Goal: Task Accomplishment & Management: Use online tool/utility

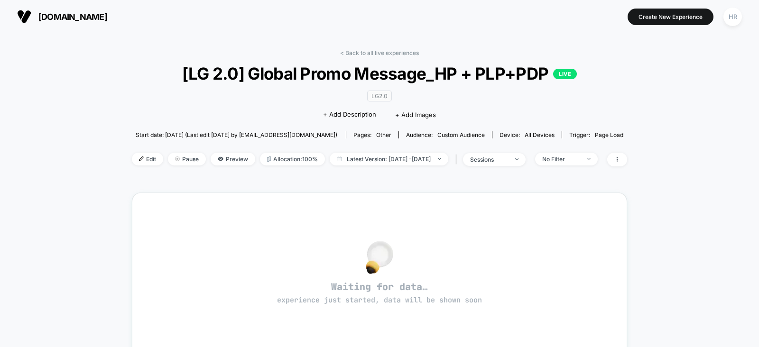
click at [356, 54] on link "< Back to all live experiences" at bounding box center [379, 52] width 79 height 7
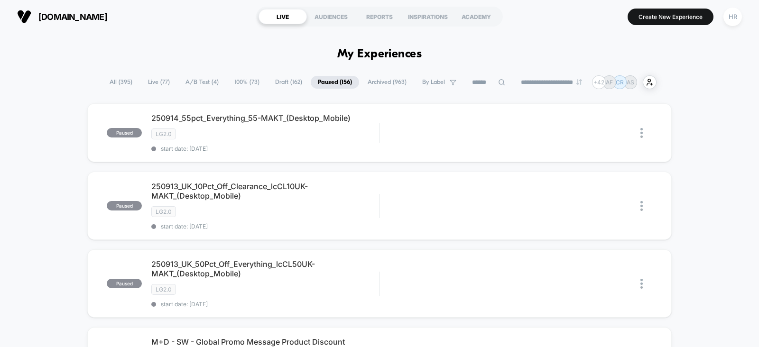
click at [202, 81] on span "A/B Test ( 4 )" at bounding box center [201, 82] width 47 height 13
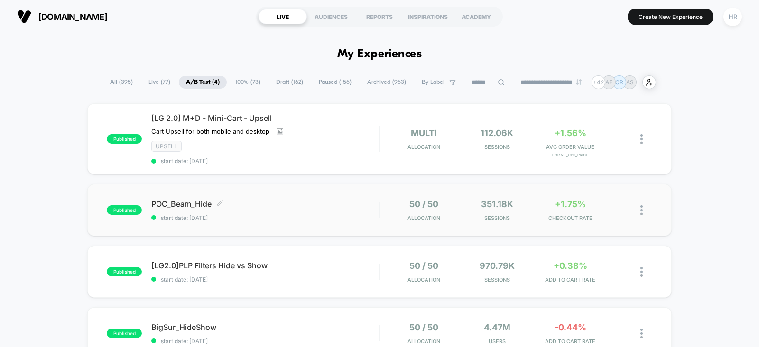
click at [343, 205] on span "POC_Beam_Hide Click to edit experience details" at bounding box center [265, 203] width 228 height 9
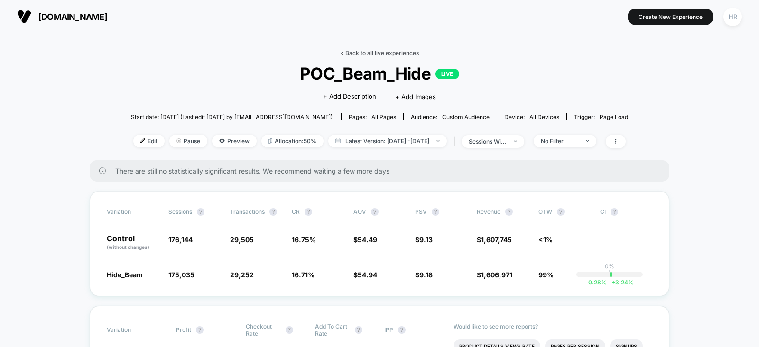
click at [390, 54] on link "< Back to all live experiences" at bounding box center [379, 52] width 79 height 7
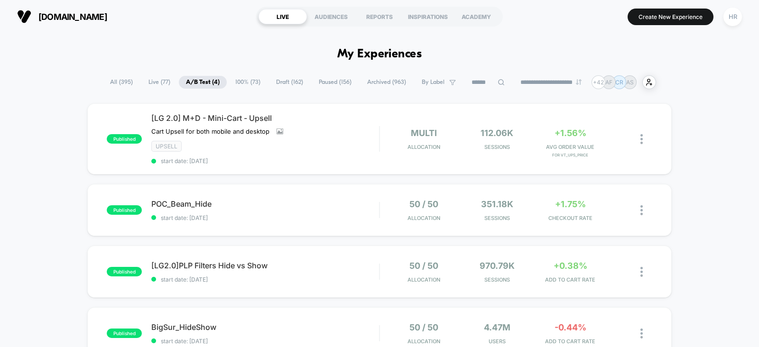
click at [240, 79] on span "100% ( 73 )" at bounding box center [247, 82] width 39 height 13
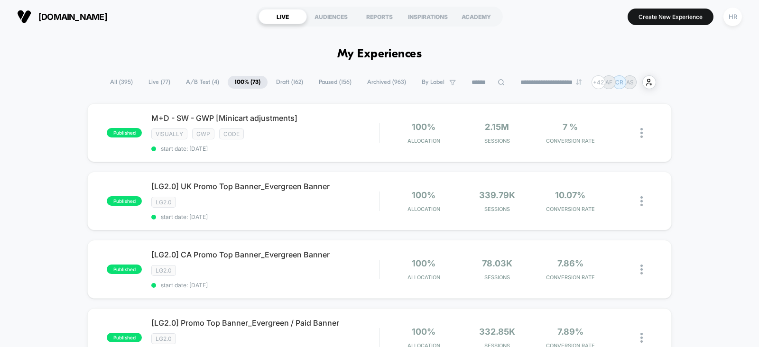
click at [206, 85] on span "A/B Test ( 4 )" at bounding box center [202, 82] width 47 height 13
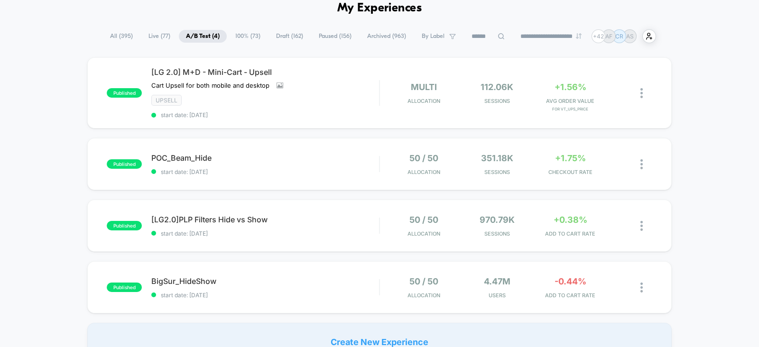
scroll to position [47, 0]
click at [293, 40] on span "Draft ( 162 )" at bounding box center [289, 35] width 41 height 13
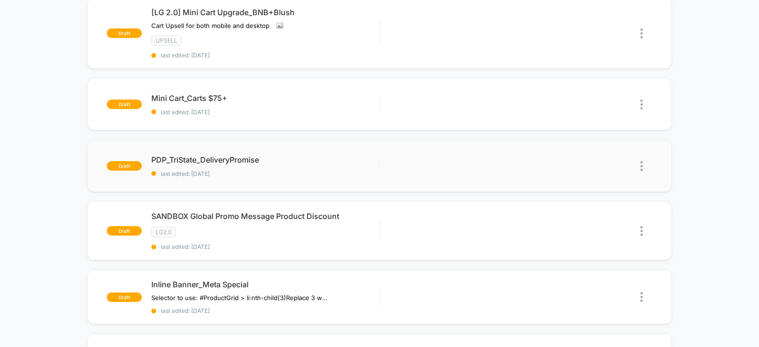
scroll to position [0, 0]
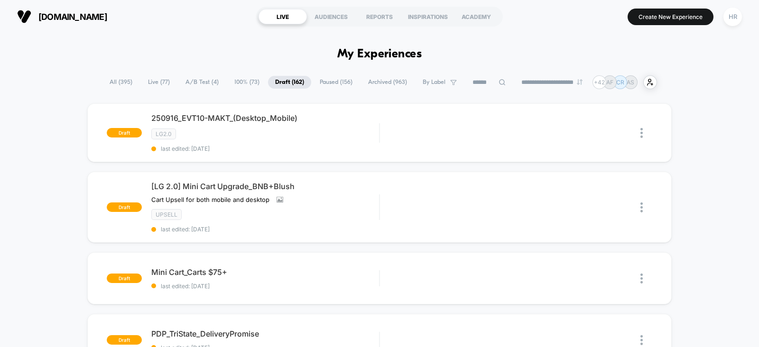
click at [329, 84] on span "Paused ( 156 )" at bounding box center [336, 82] width 47 height 13
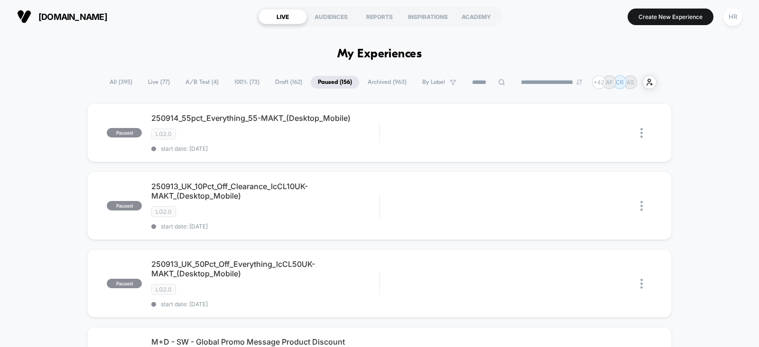
click at [123, 80] on span "All ( 395 )" at bounding box center [120, 82] width 37 height 13
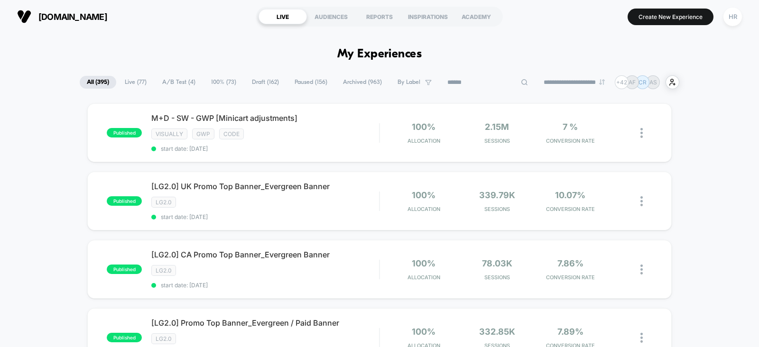
click at [470, 82] on input at bounding box center [487, 82] width 95 height 11
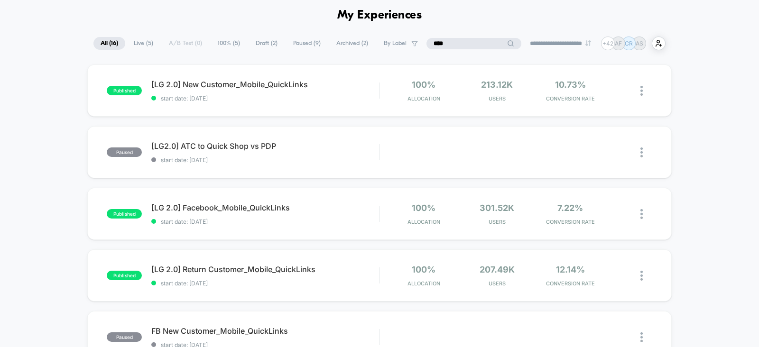
scroll to position [41, 0]
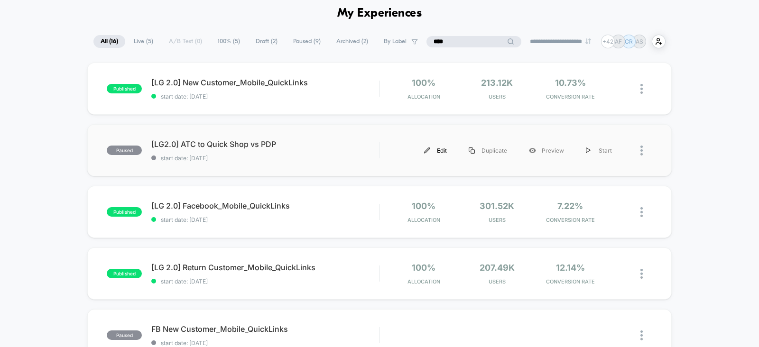
type input "****"
click at [440, 148] on div "Edit" at bounding box center [435, 150] width 45 height 21
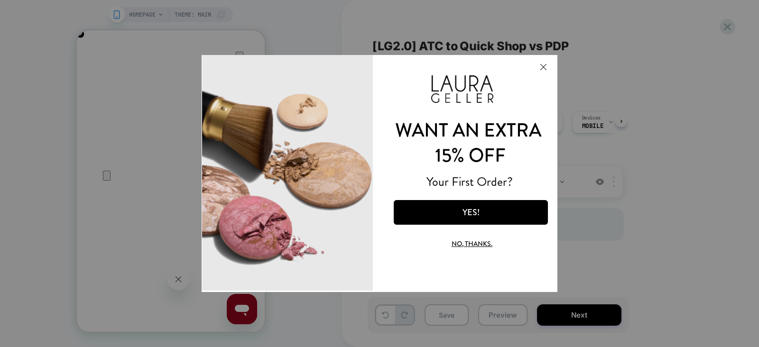
click at [544, 62] on button "Close Modal" at bounding box center [543, 66] width 26 height 23
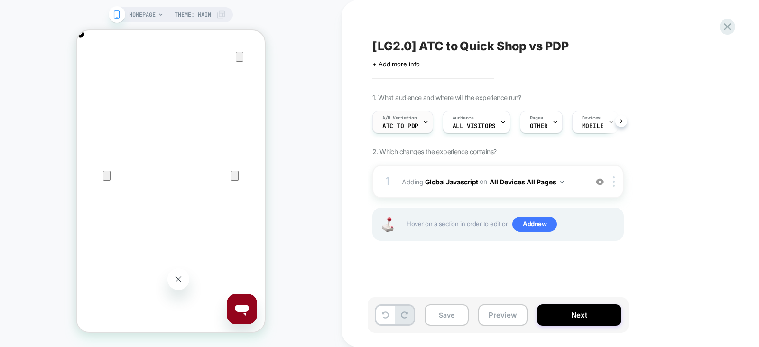
click at [420, 119] on div "A/B Variation ATC to PDP" at bounding box center [400, 121] width 55 height 21
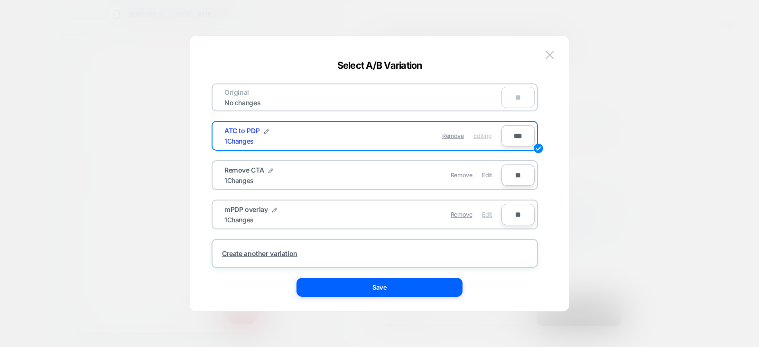
click at [491, 213] on span "Edit" at bounding box center [487, 214] width 10 height 7
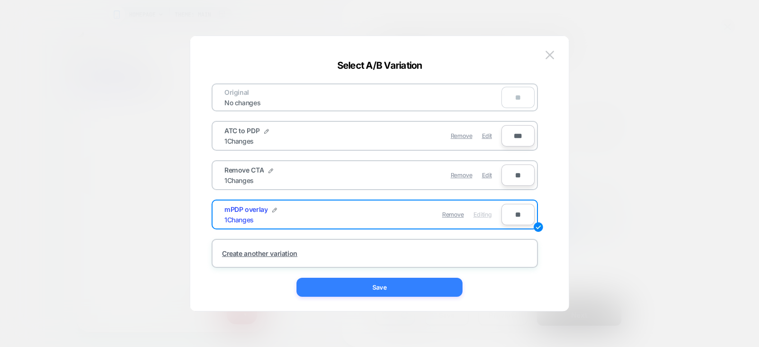
scroll to position [0, 188]
click at [394, 290] on button "Save" at bounding box center [379, 287] width 166 height 19
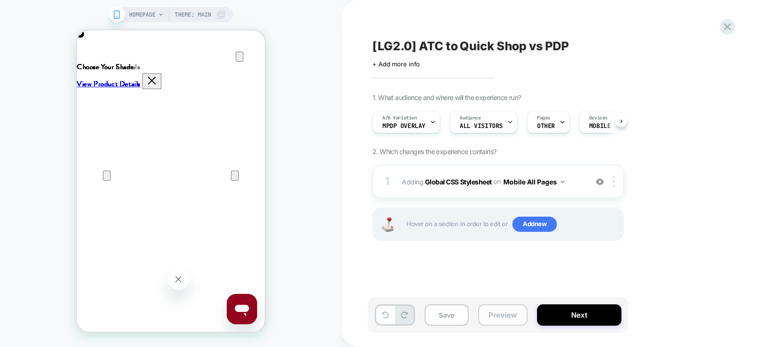
click at [496, 322] on button "Preview" at bounding box center [502, 314] width 49 height 21
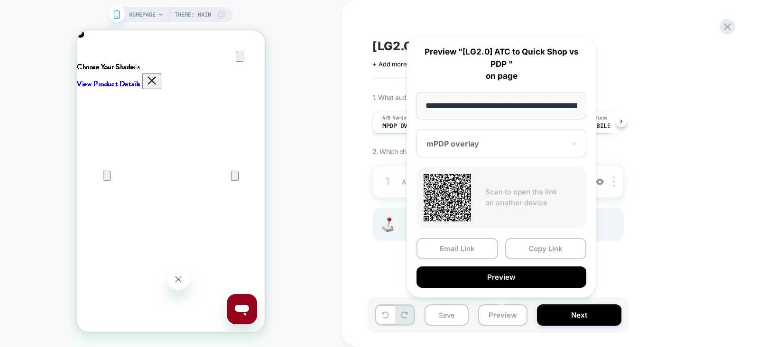
scroll to position [0, 33]
click at [529, 249] on button "Copy Link" at bounding box center [546, 249] width 82 height 21
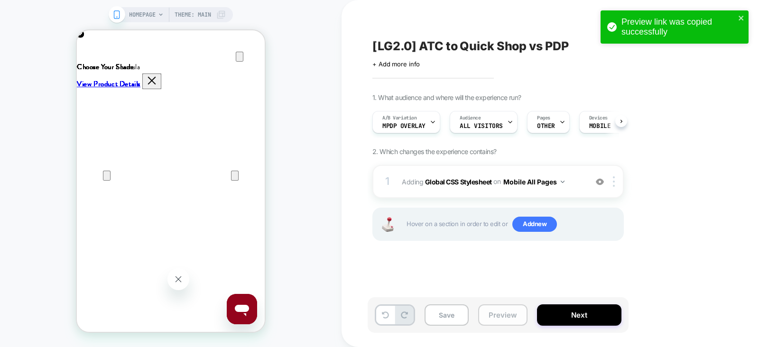
scroll to position [0, 0]
click at [493, 314] on button "Preview" at bounding box center [502, 314] width 49 height 21
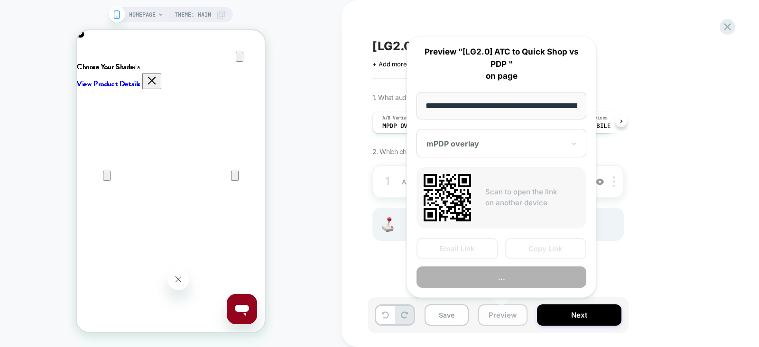
scroll to position [0, 33]
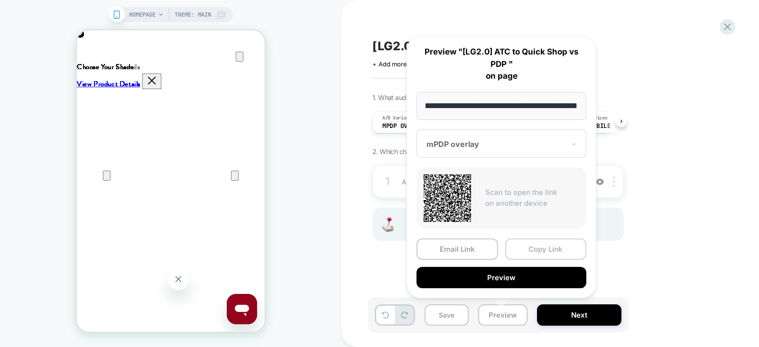
click at [557, 240] on button "Copy Link" at bounding box center [546, 249] width 82 height 21
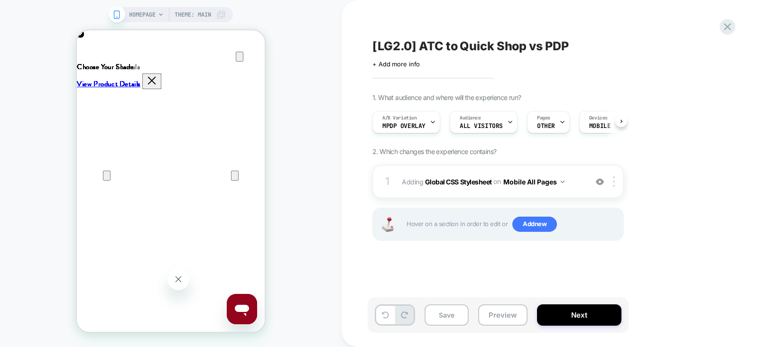
scroll to position [0, 376]
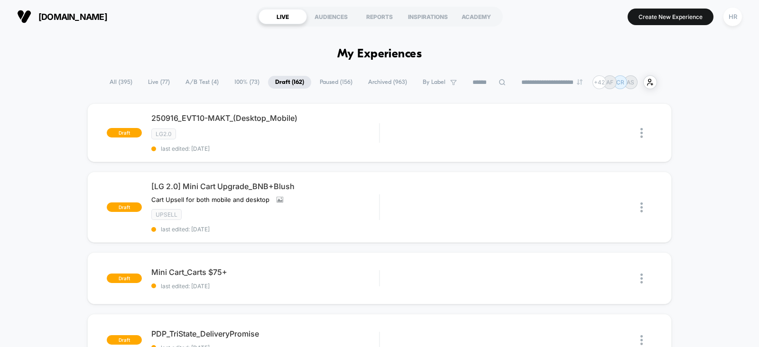
click at [211, 82] on span "A/B Test ( 4 )" at bounding box center [201, 82] width 47 height 13
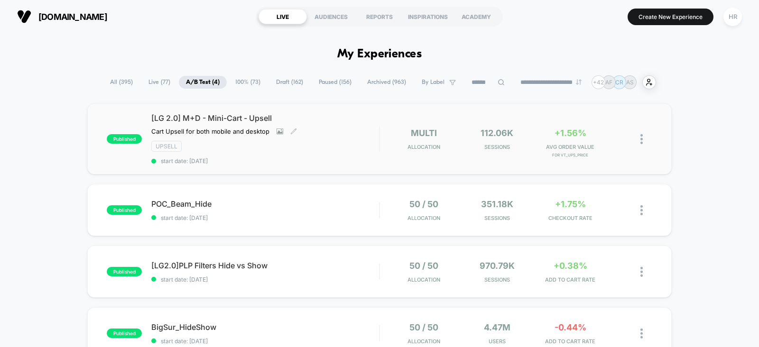
click at [348, 146] on div "Upsell" at bounding box center [265, 146] width 228 height 11
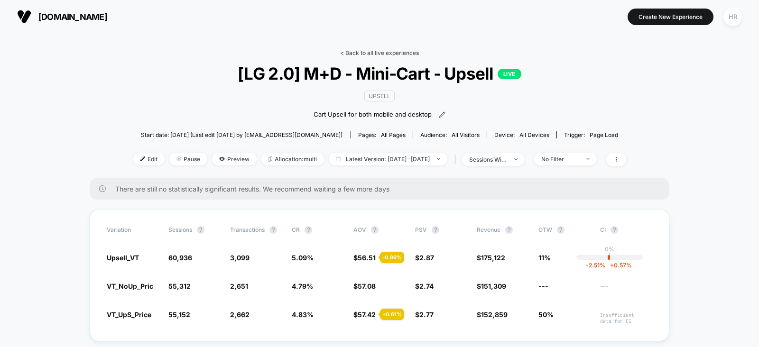
click at [391, 51] on link "< Back to all live experiences" at bounding box center [379, 52] width 79 height 7
